Goal: Information Seeking & Learning: Compare options

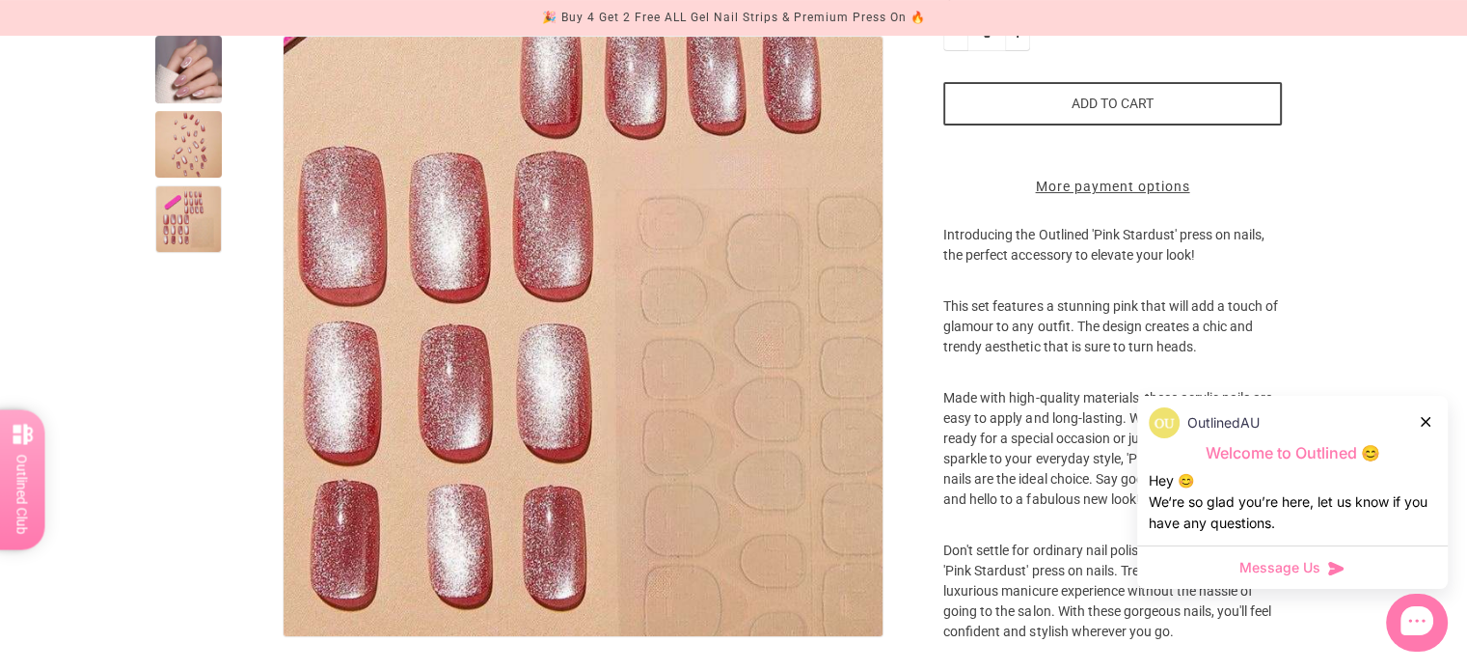
scroll to position [482, 0]
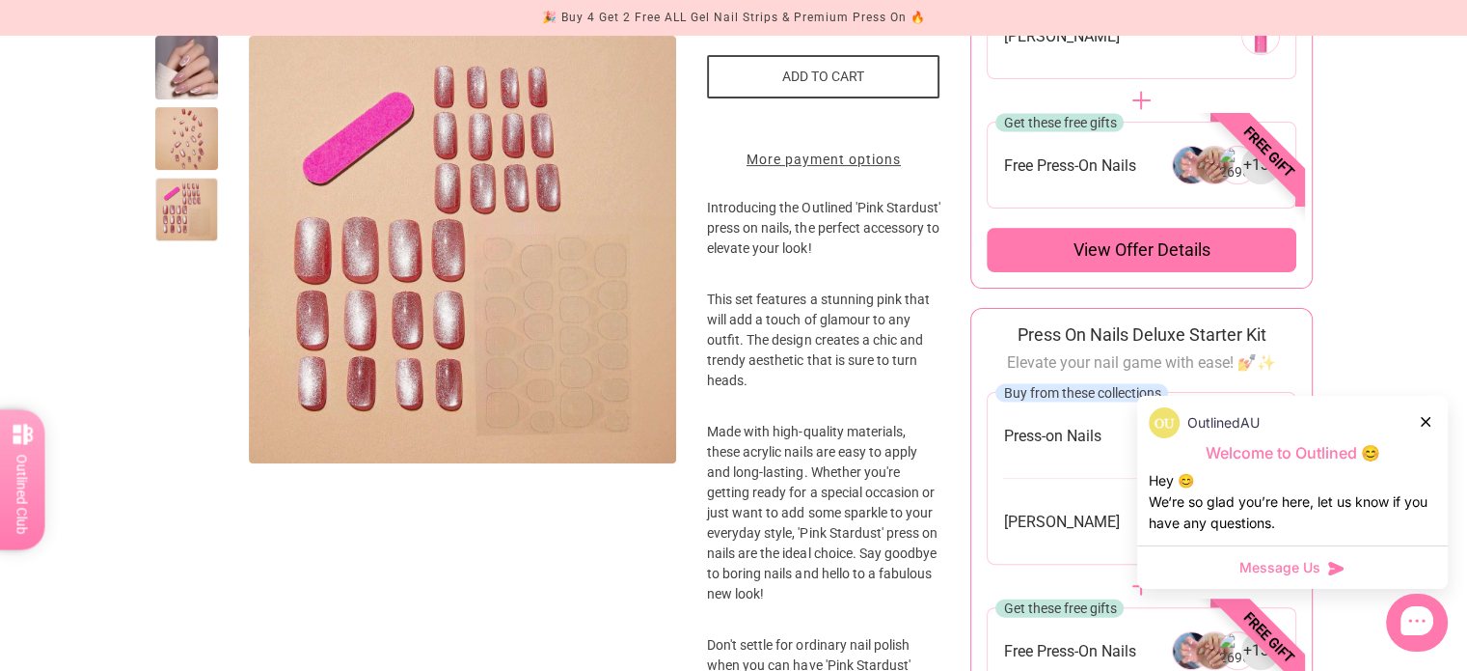
click at [1432, 423] on div "OutlinedAU" at bounding box center [1293, 422] width 288 height 31
click at [1429, 420] on icon at bounding box center [1426, 422] width 10 height 10
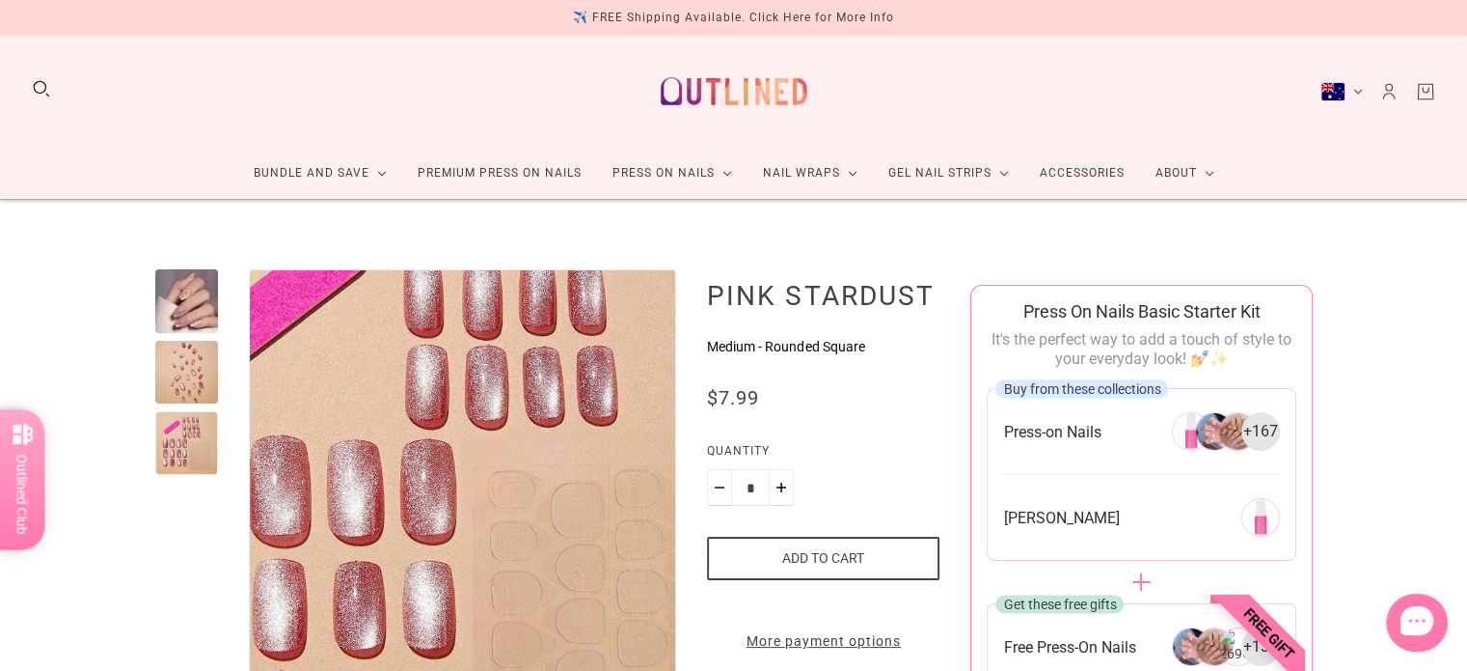
scroll to position [0, 0]
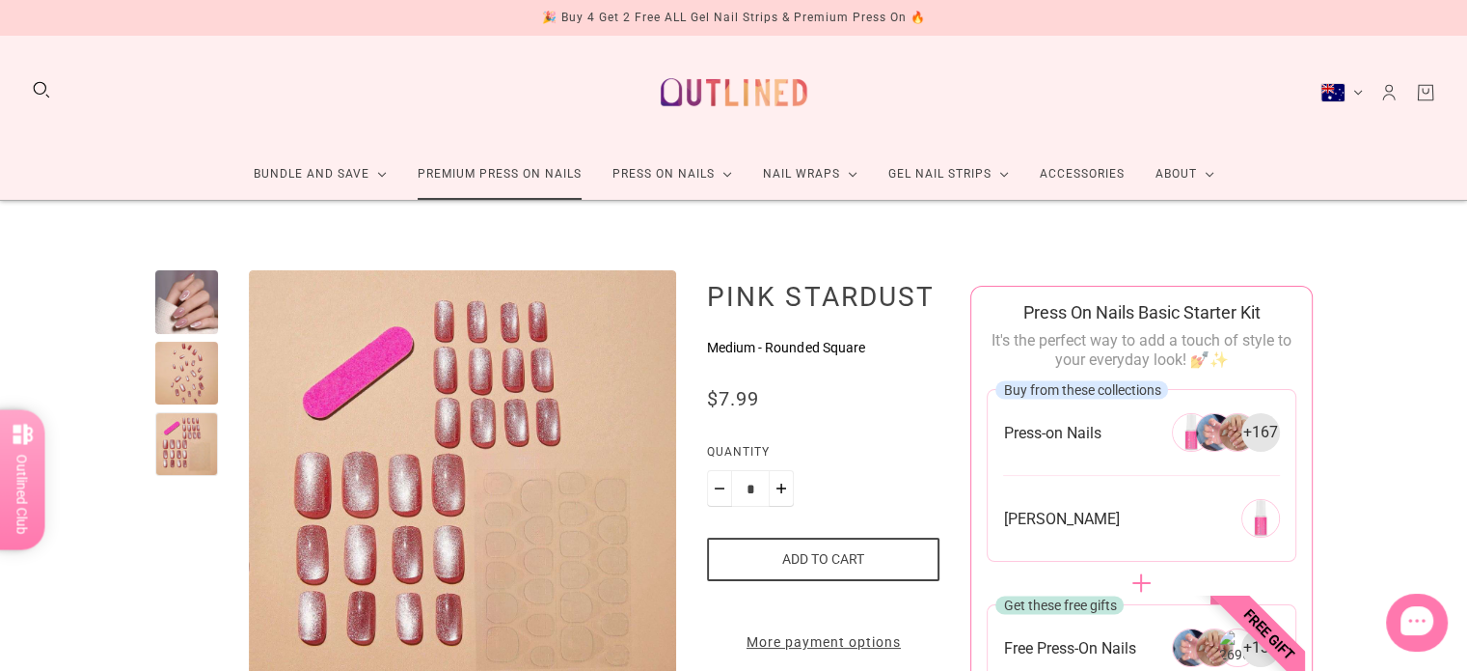
click at [482, 173] on link "Premium Press On Nails" at bounding box center [499, 174] width 195 height 51
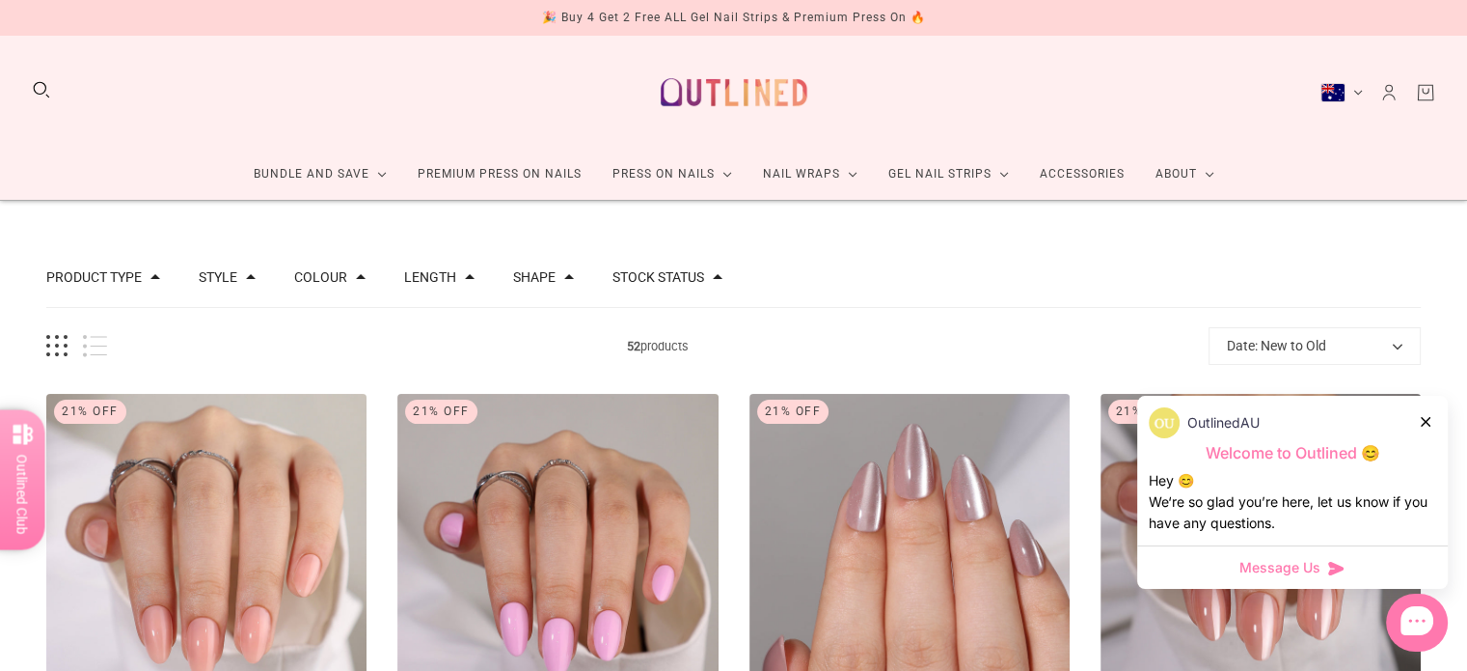
click at [528, 279] on button "Shape" at bounding box center [534, 277] width 42 height 14
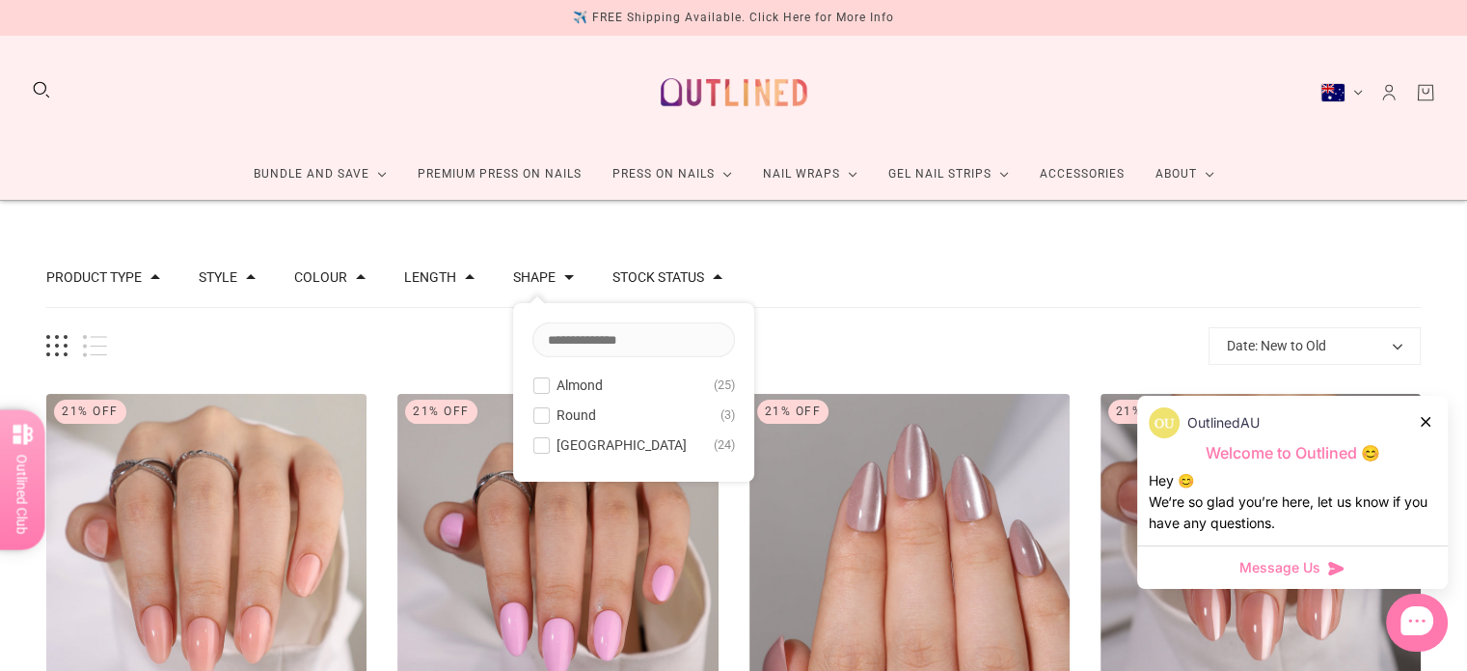
click at [534, 447] on span at bounding box center [541, 445] width 14 height 14
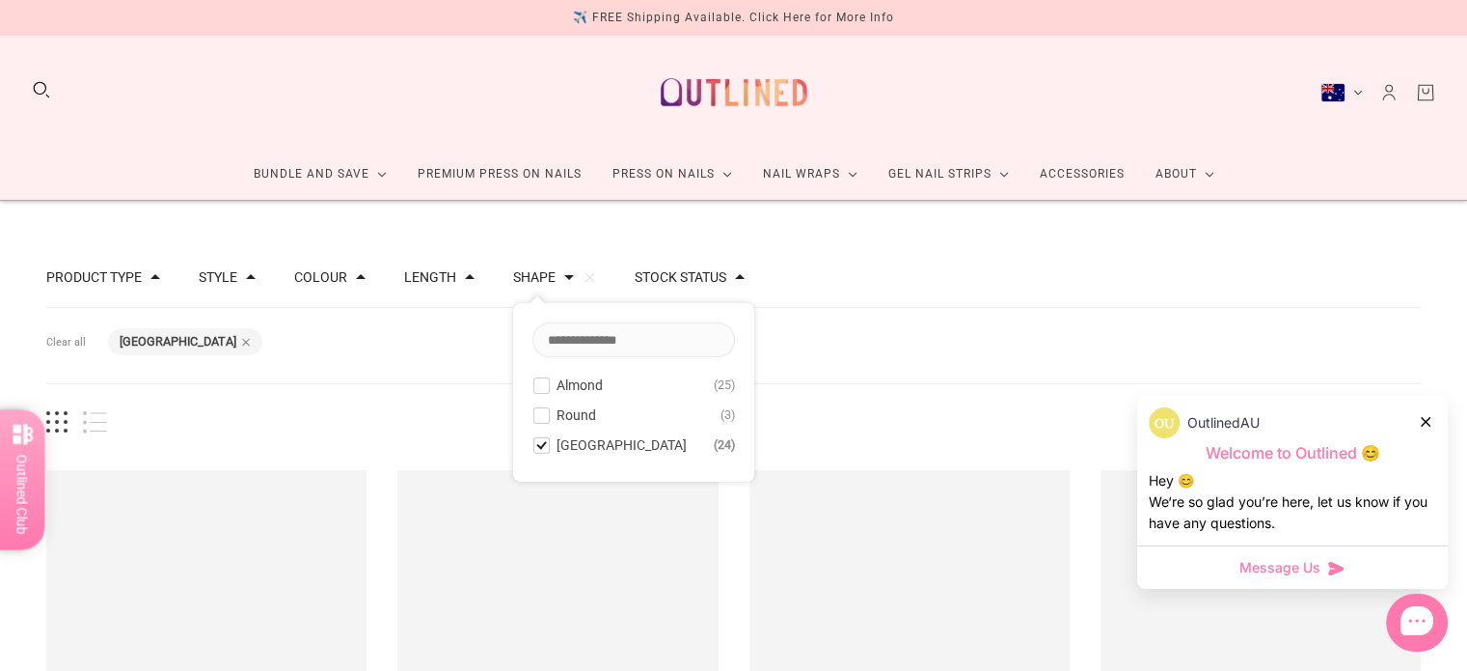
click at [438, 279] on button "Length" at bounding box center [430, 277] width 52 height 14
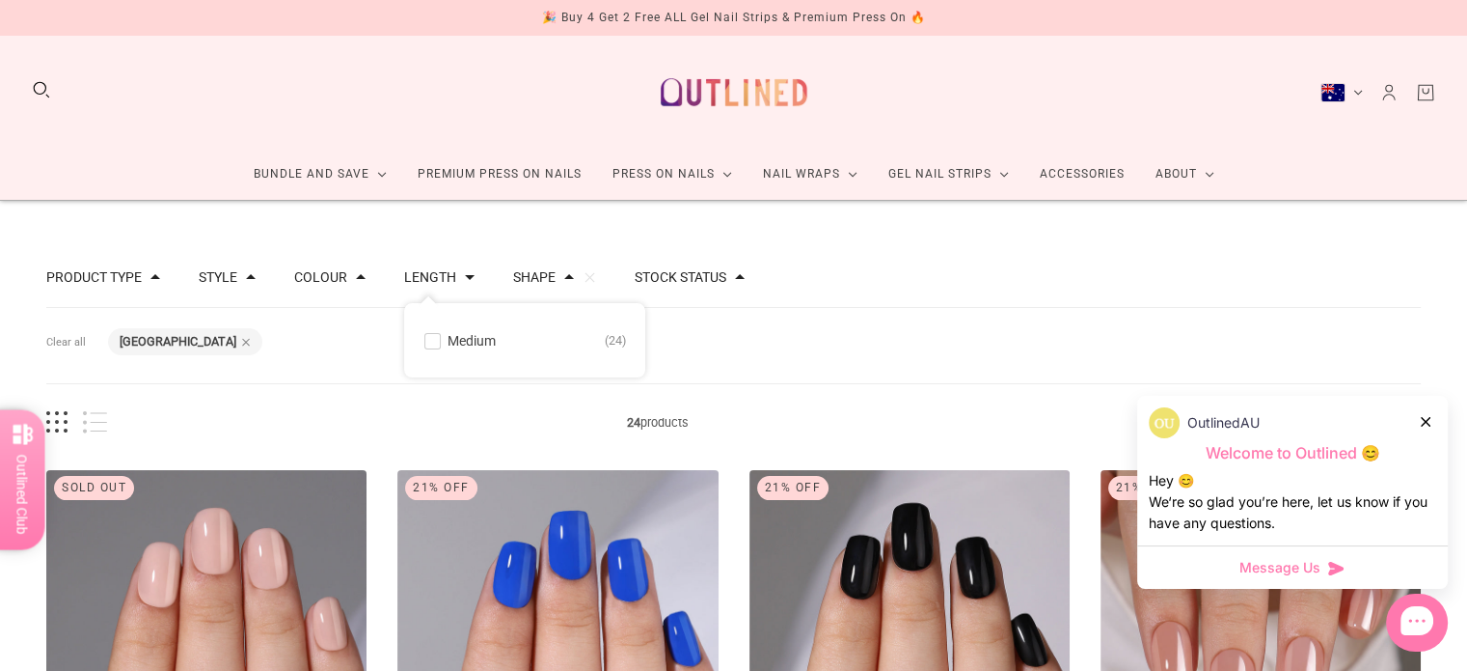
click at [425, 342] on span at bounding box center [432, 341] width 14 height 14
click at [1424, 421] on icon at bounding box center [1426, 422] width 10 height 10
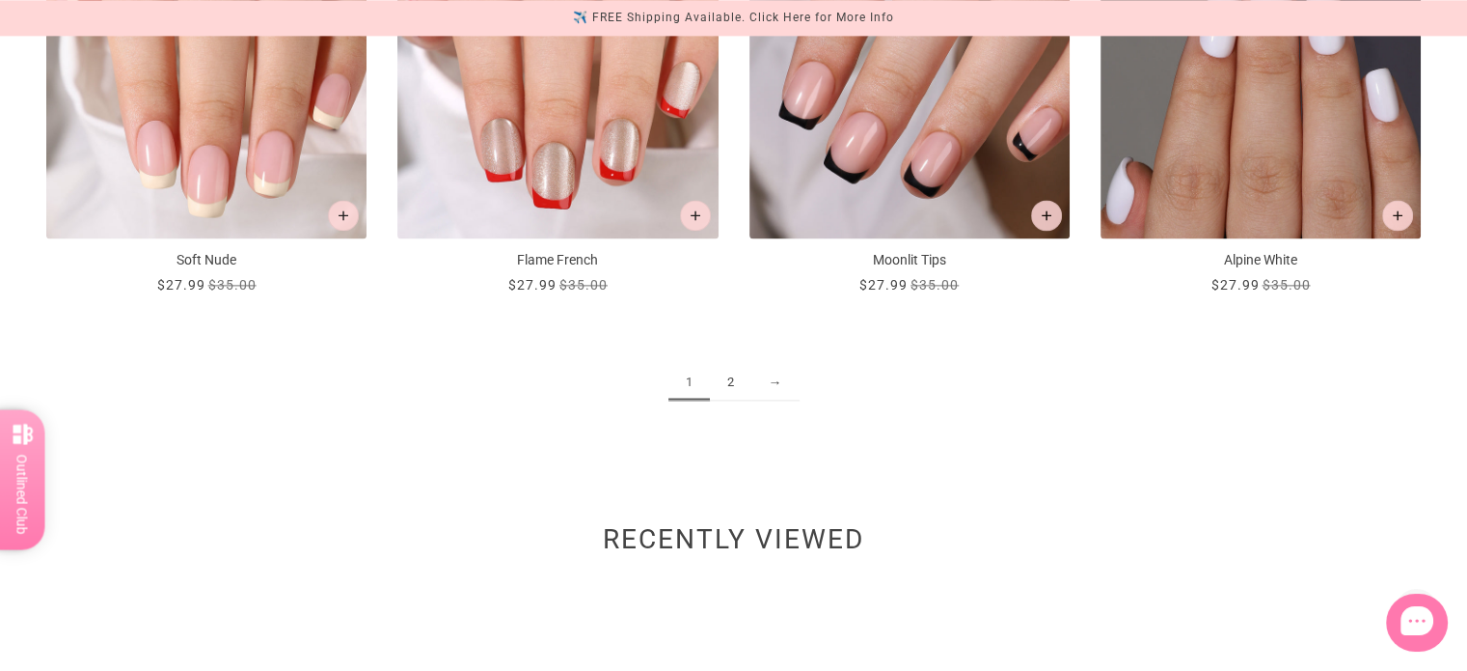
scroll to position [2605, 0]
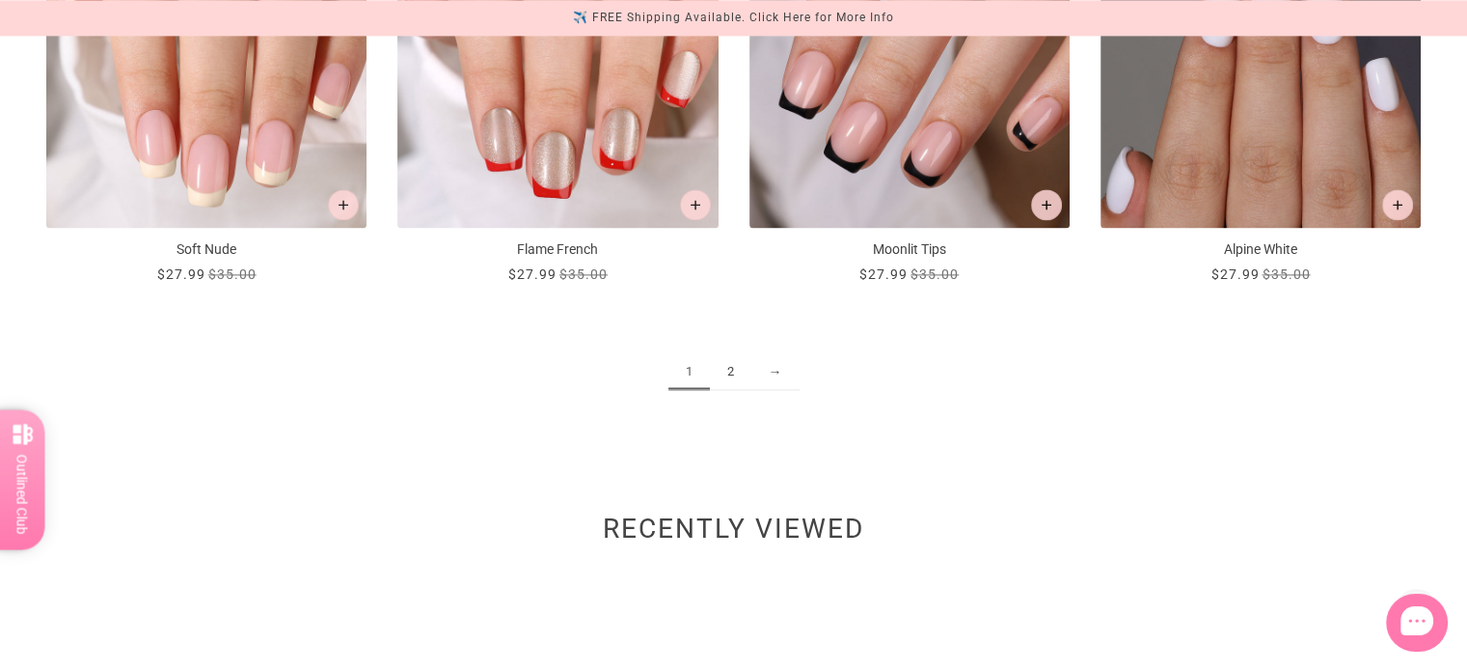
click at [726, 371] on link "2" at bounding box center [730, 372] width 41 height 36
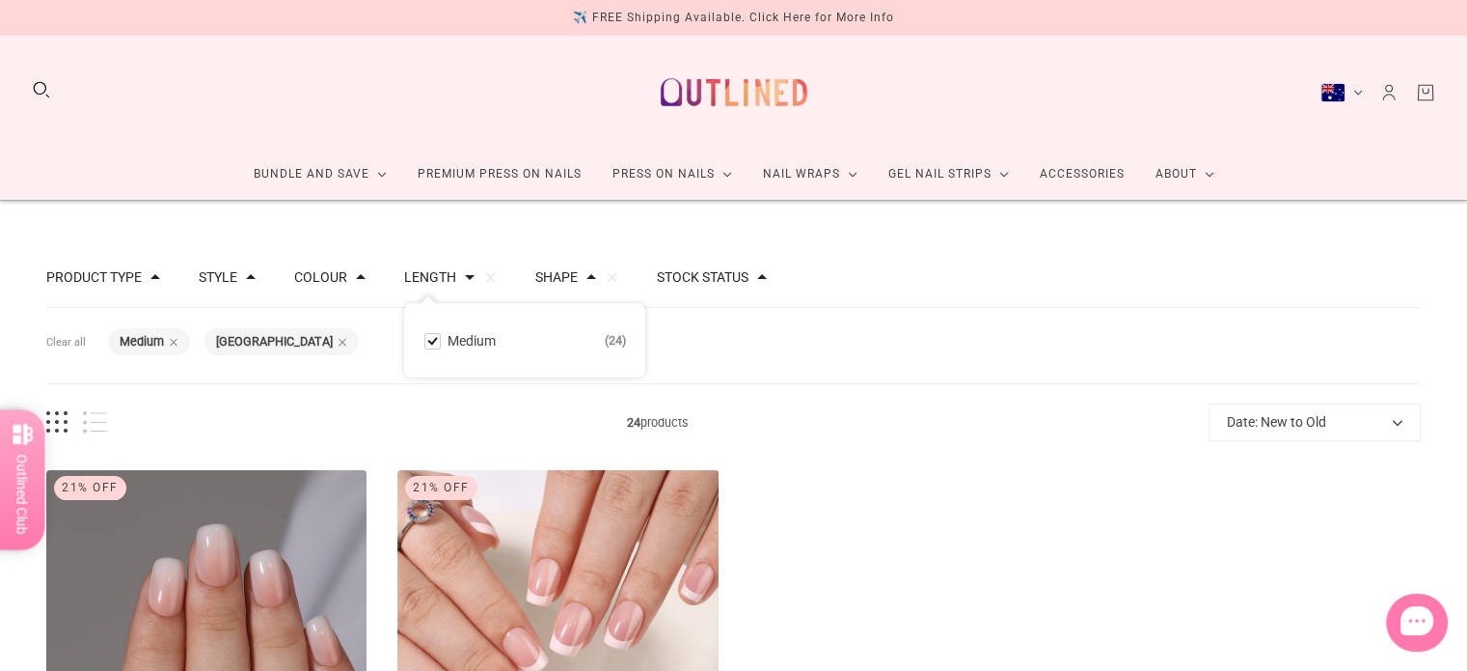
click at [561, 282] on button "Shape" at bounding box center [556, 277] width 42 height 14
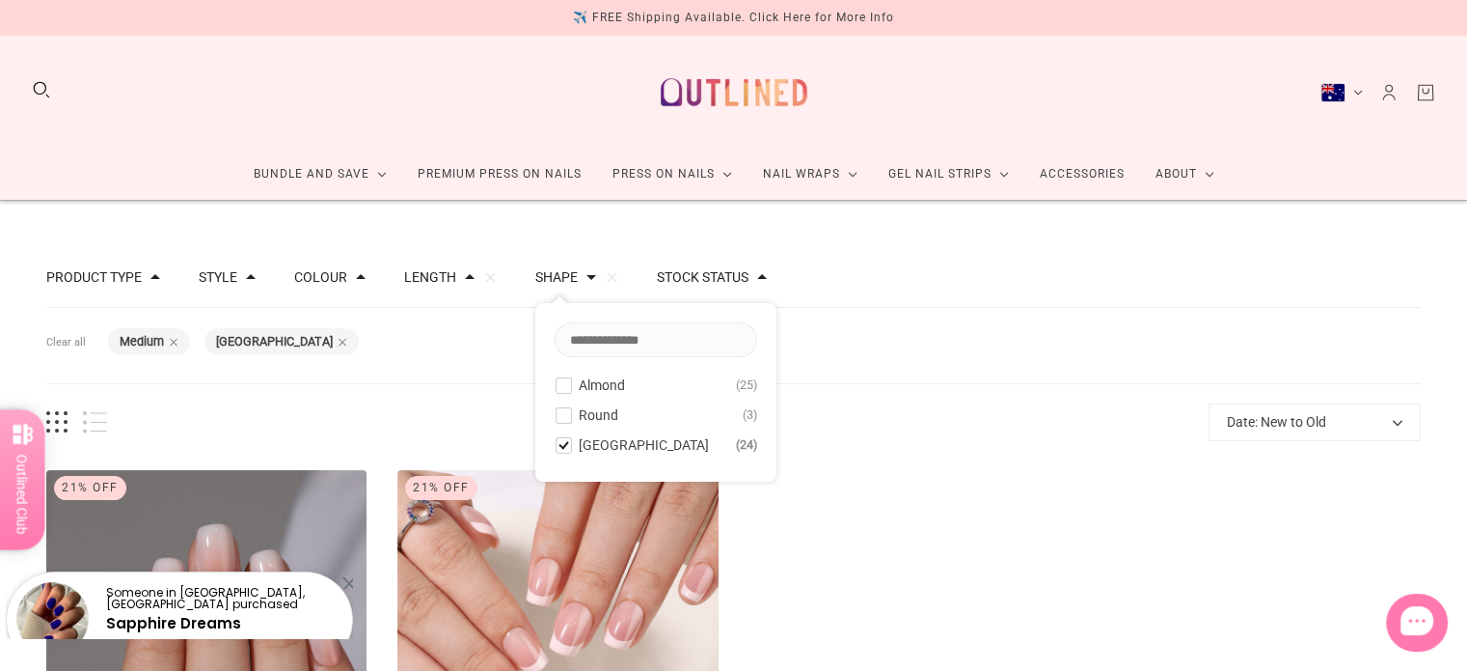
click at [559, 414] on span at bounding box center [564, 415] width 14 height 14
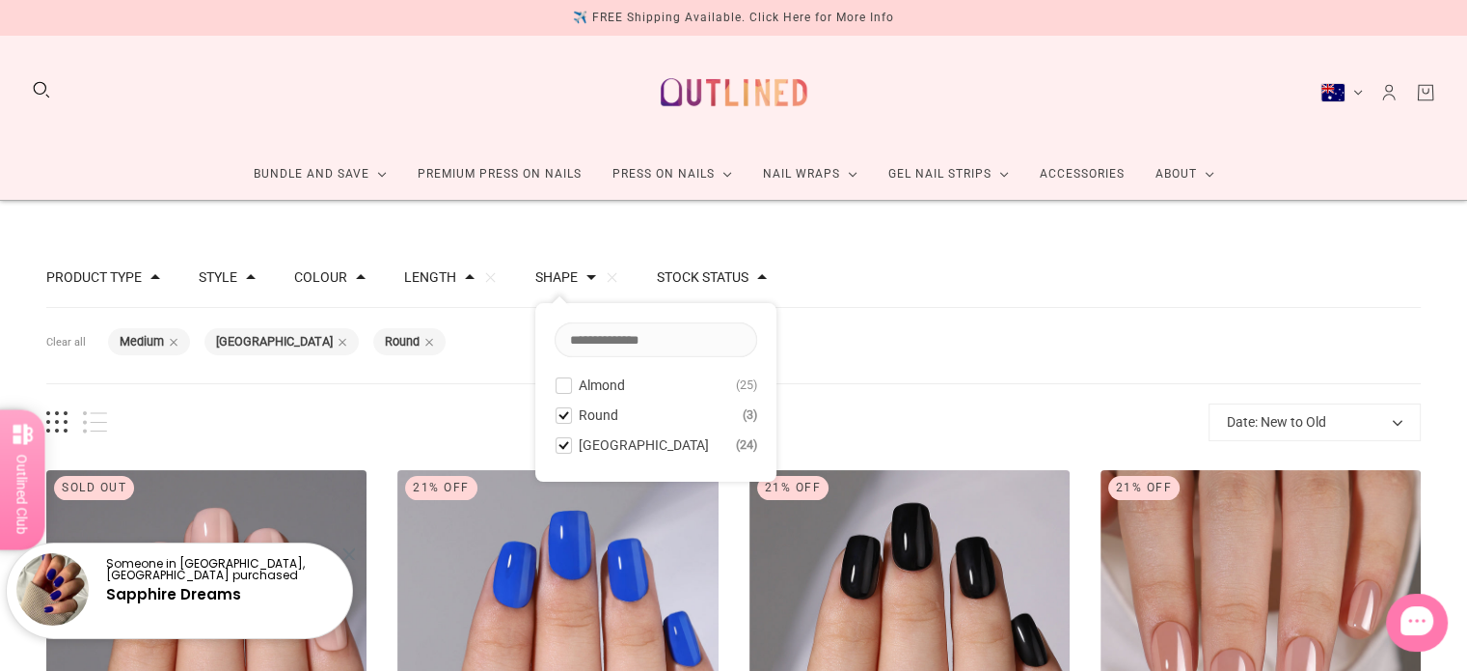
click at [557, 443] on span at bounding box center [564, 445] width 14 height 14
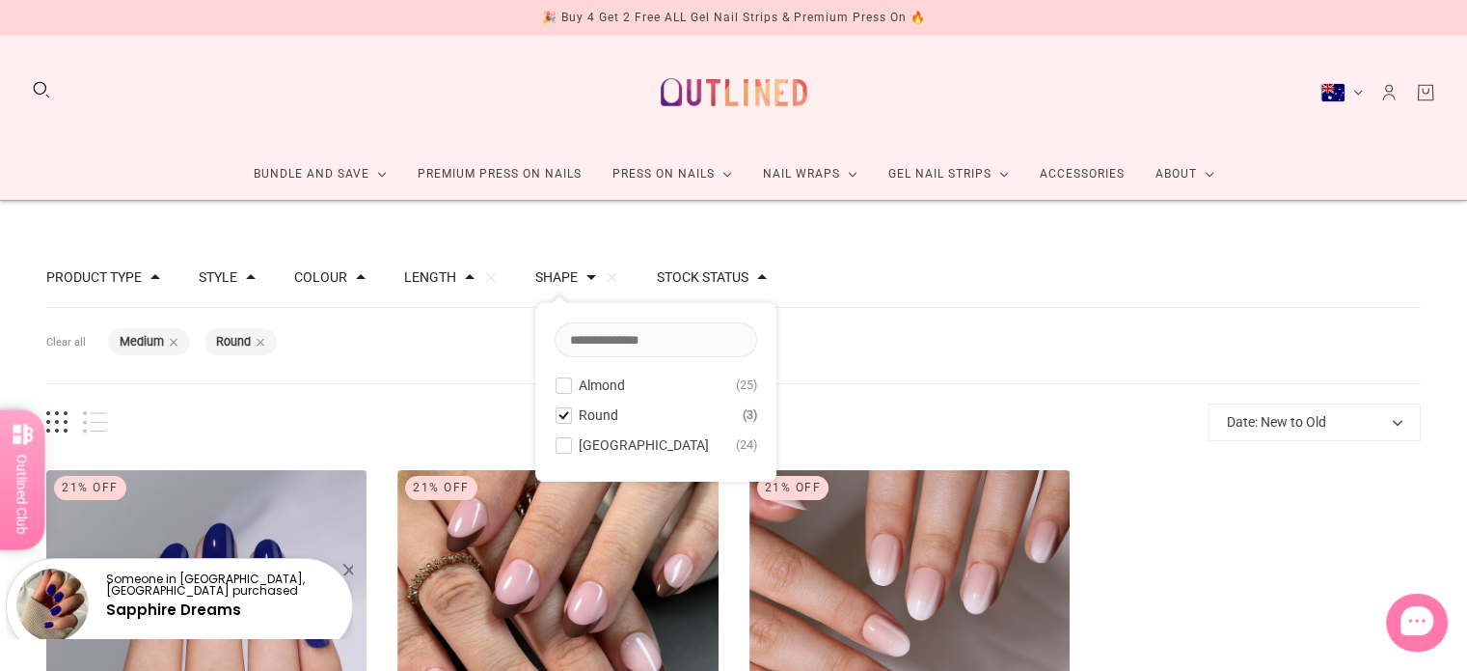
click at [598, 384] on span "Almond" at bounding box center [602, 384] width 46 height 15
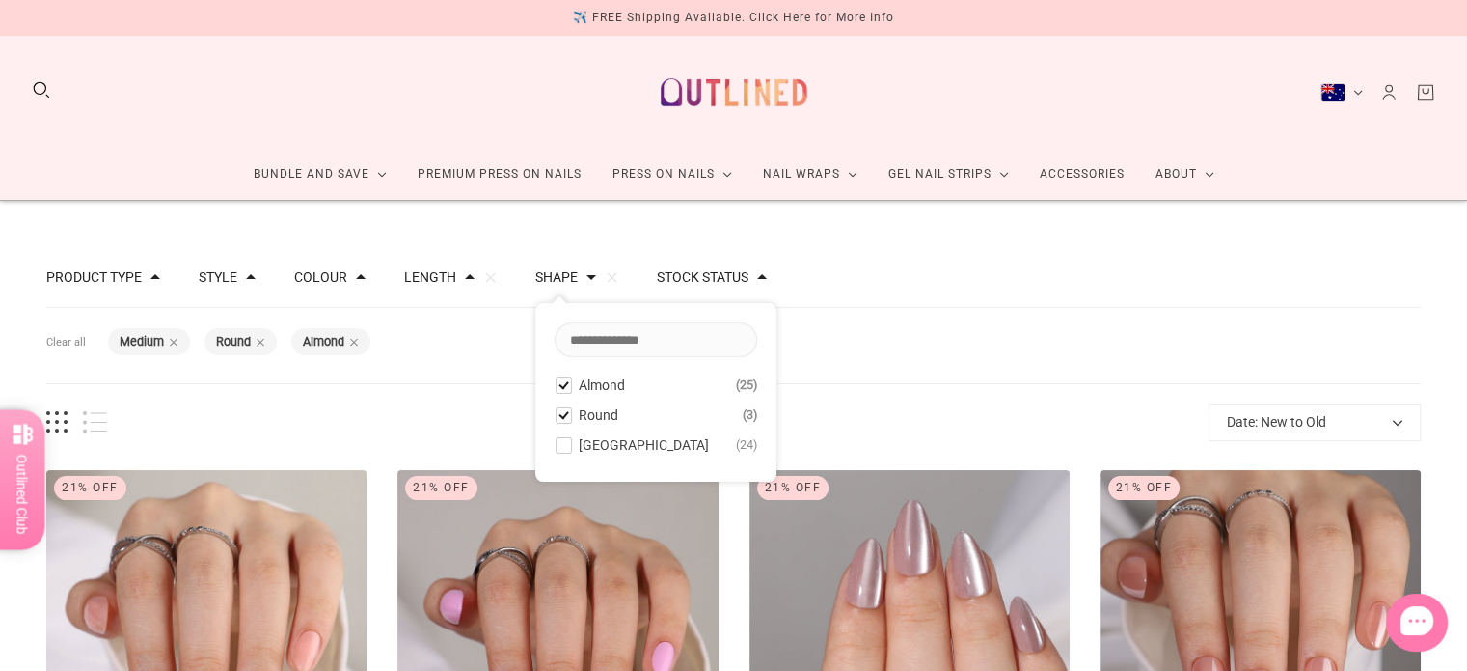
click at [557, 414] on span at bounding box center [564, 415] width 14 height 14
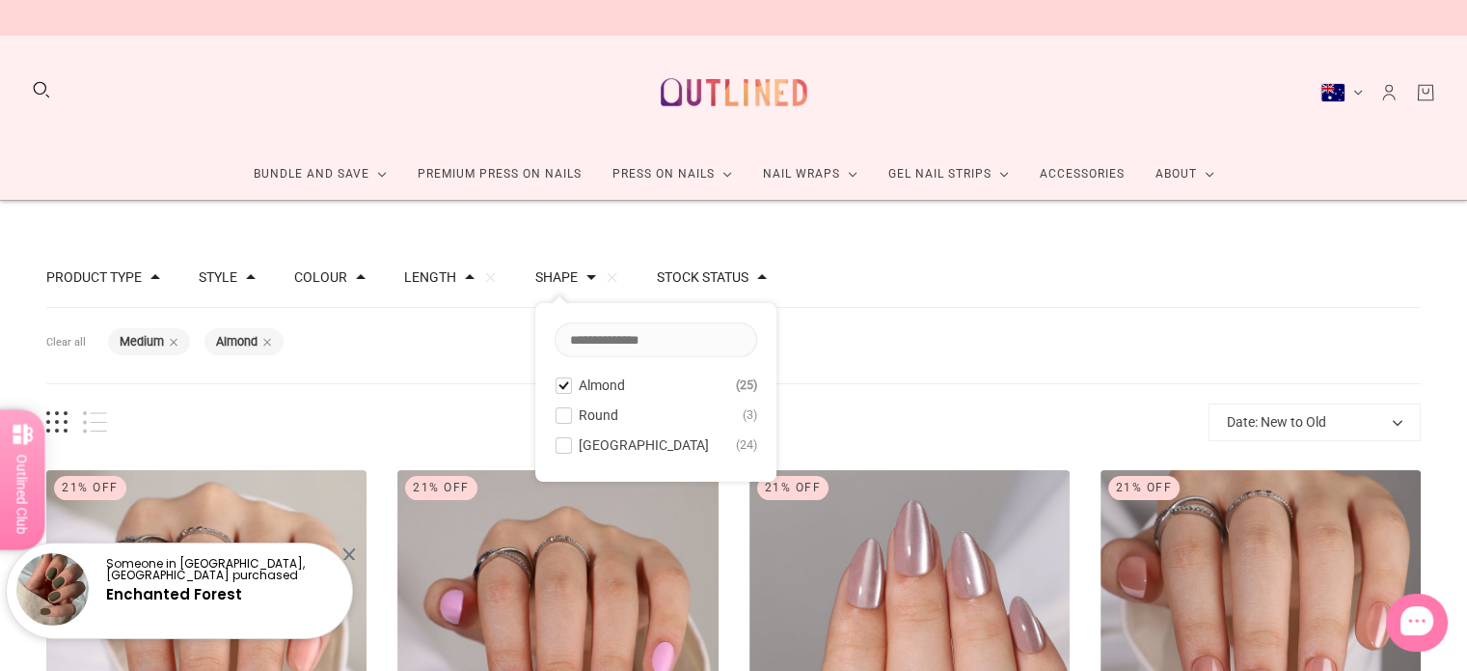
click at [425, 270] on button "Length" at bounding box center [430, 277] width 52 height 14
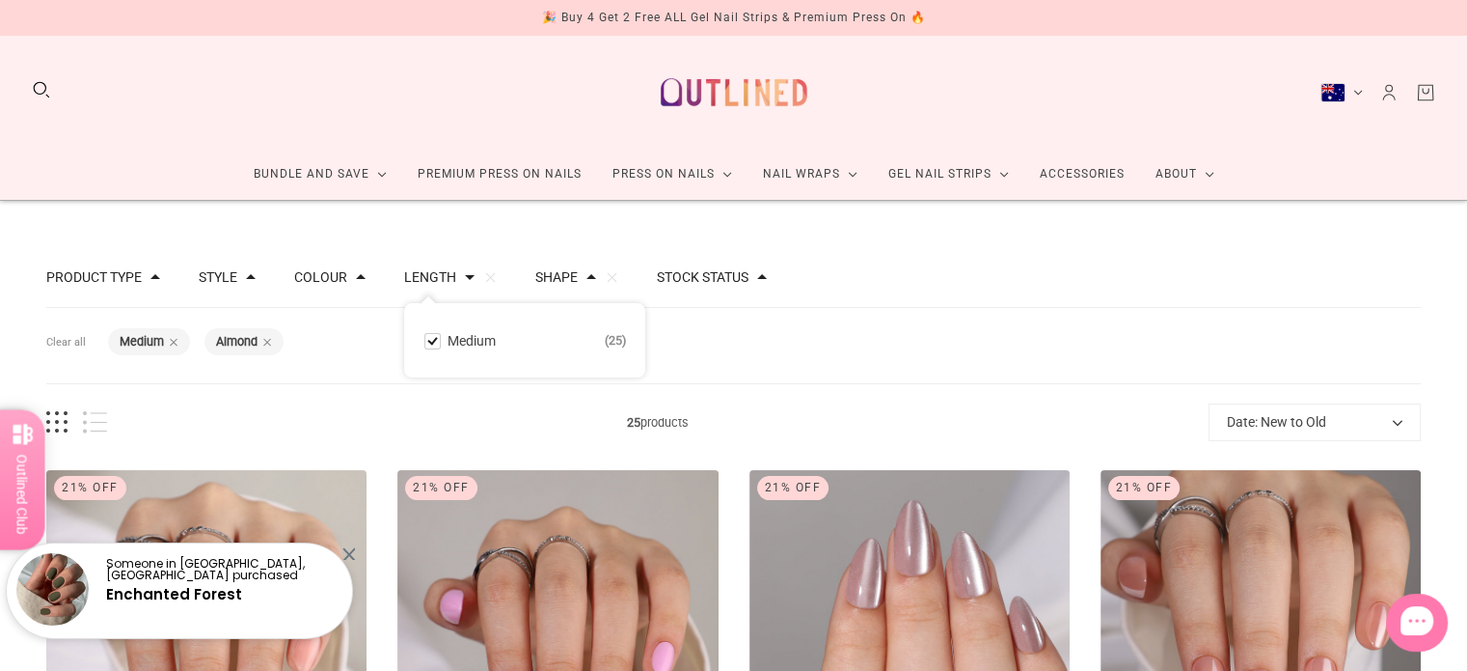
click at [428, 342] on span at bounding box center [432, 341] width 14 height 14
click at [564, 275] on span at bounding box center [569, 277] width 10 height 10
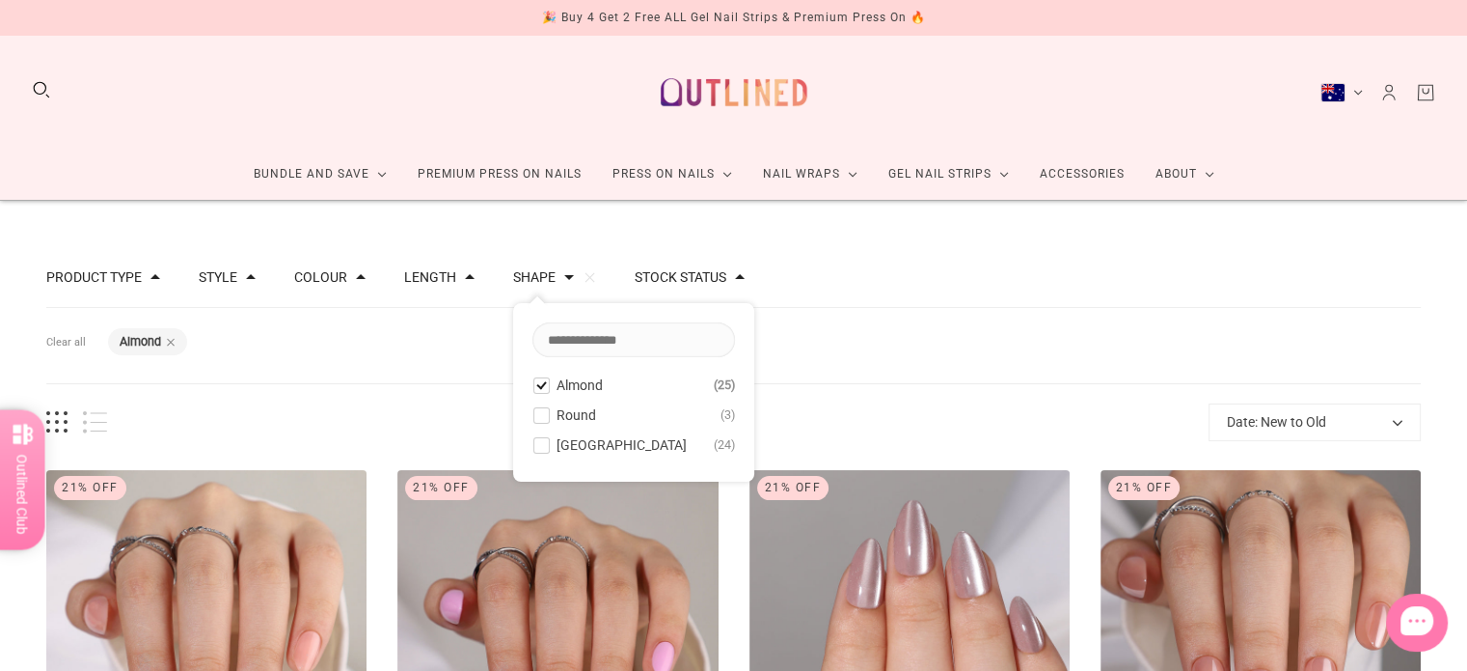
click at [530, 400] on div "Almond 25 Round 3 Rounded Square 24" at bounding box center [633, 424] width 241 height 115
click at [534, 416] on span at bounding box center [541, 415] width 14 height 14
click at [534, 443] on span at bounding box center [541, 445] width 14 height 14
click at [465, 274] on span at bounding box center [470, 277] width 10 height 10
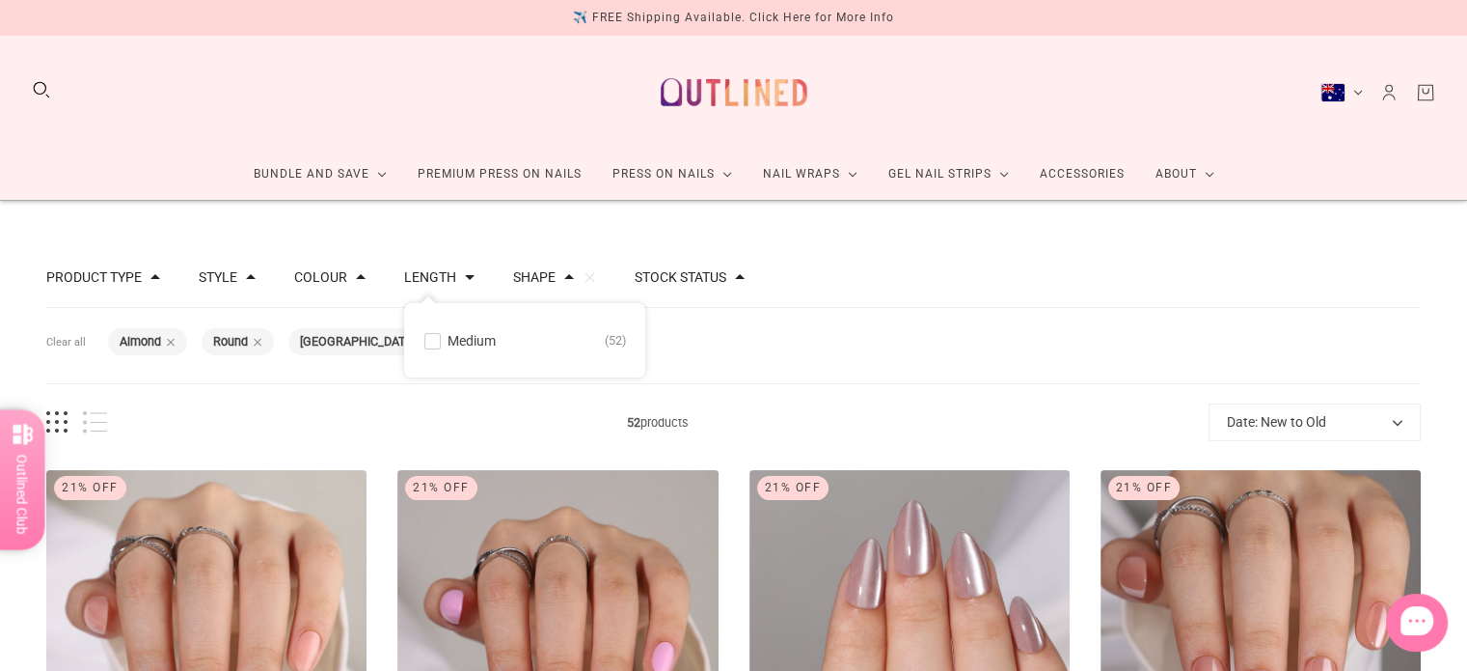
click at [927, 348] on div "Filters Clear all Shape: Almond Shape: Round Shape: Rounded Square" at bounding box center [733, 346] width 1375 height 76
